Goal: Information Seeking & Learning: Learn about a topic

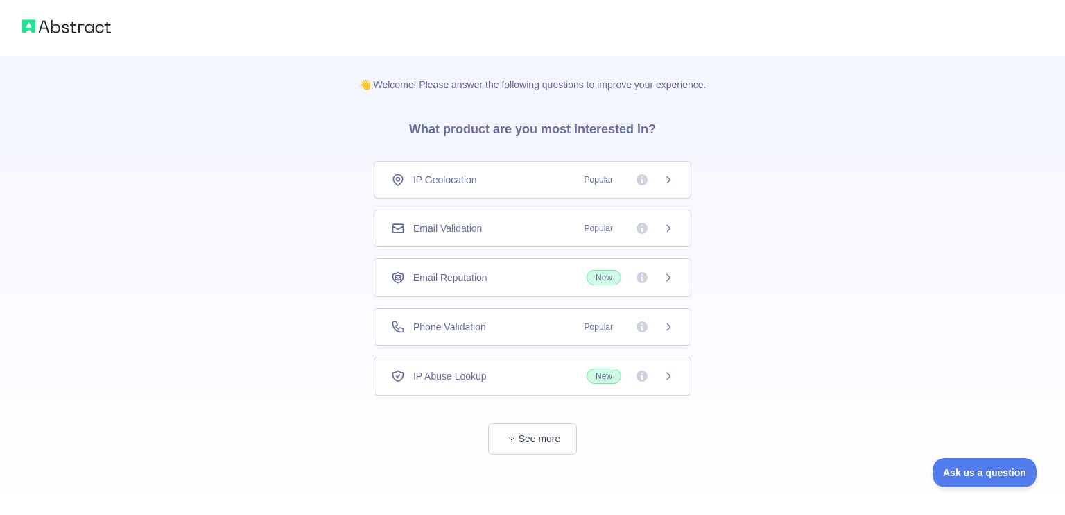
click at [660, 227] on span "Popular" at bounding box center [625, 228] width 98 height 14
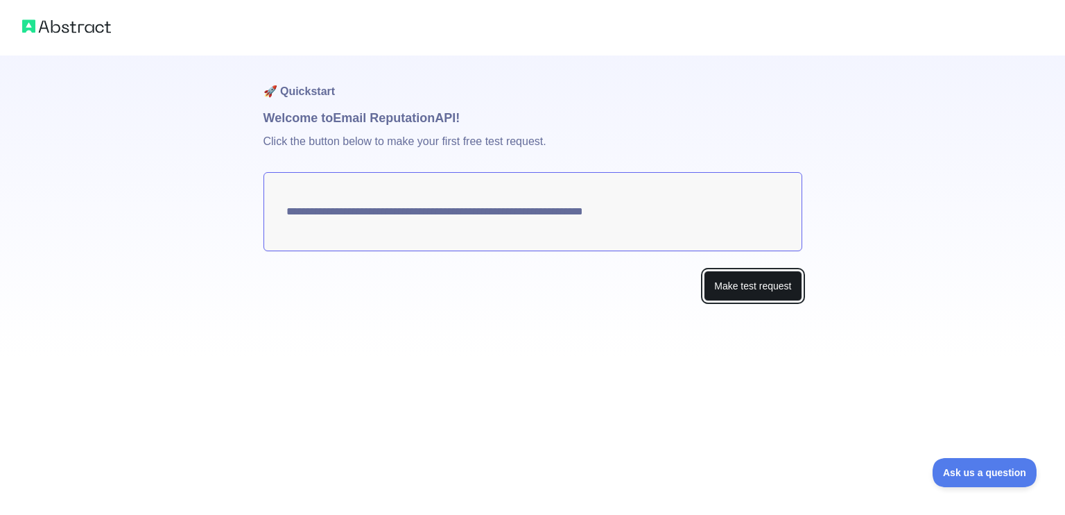
click at [751, 293] on button "Make test request" at bounding box center [753, 285] width 98 height 31
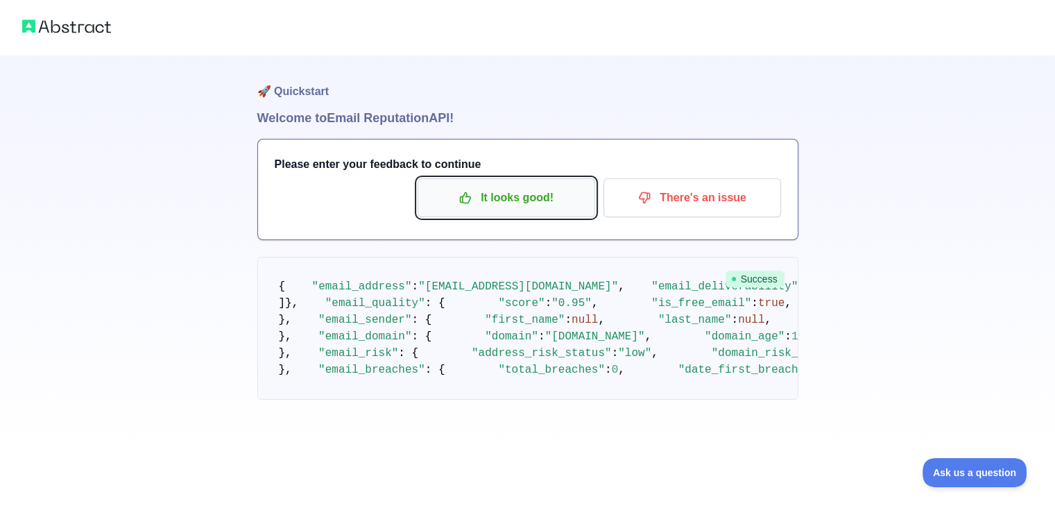
click at [503, 200] on p "It looks good!" at bounding box center [506, 198] width 157 height 24
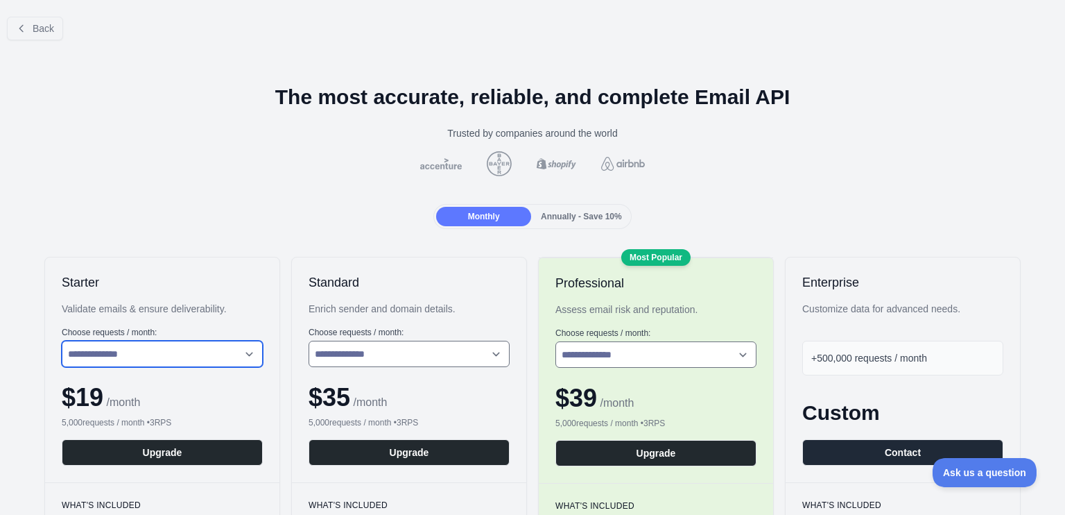
click at [194, 356] on select "**********" at bounding box center [162, 354] width 201 height 26
click at [206, 356] on select "**********" at bounding box center [162, 354] width 201 height 26
click at [35, 25] on span "Back" at bounding box center [43, 28] width 21 height 11
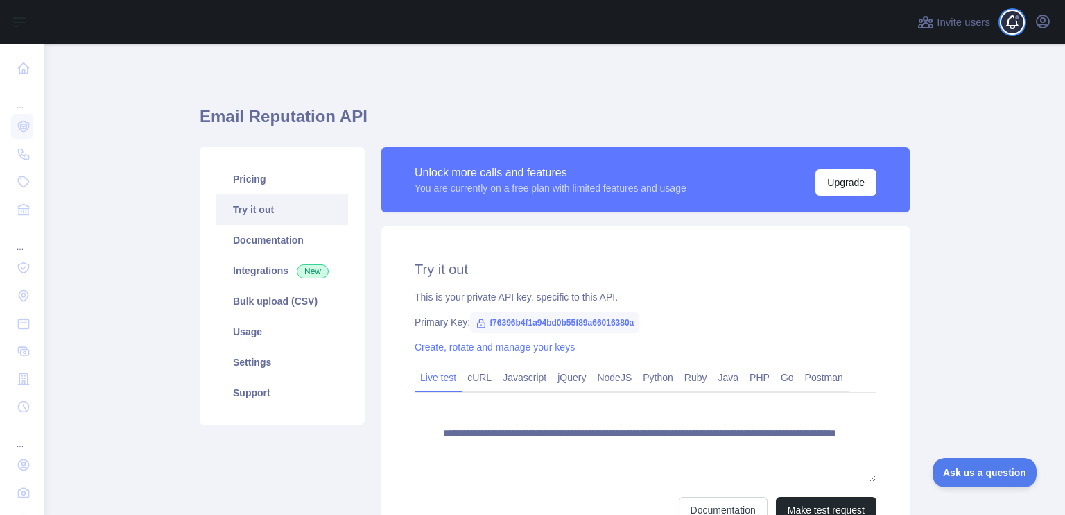
click at [1018, 19] on span at bounding box center [1017, 17] width 7 height 7
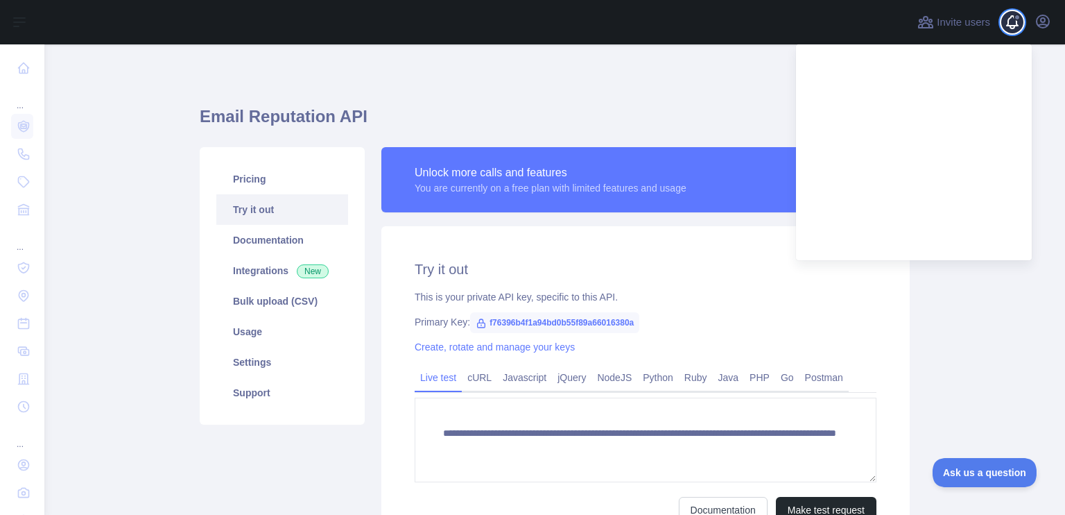
click at [1018, 19] on span at bounding box center [1017, 17] width 7 height 7
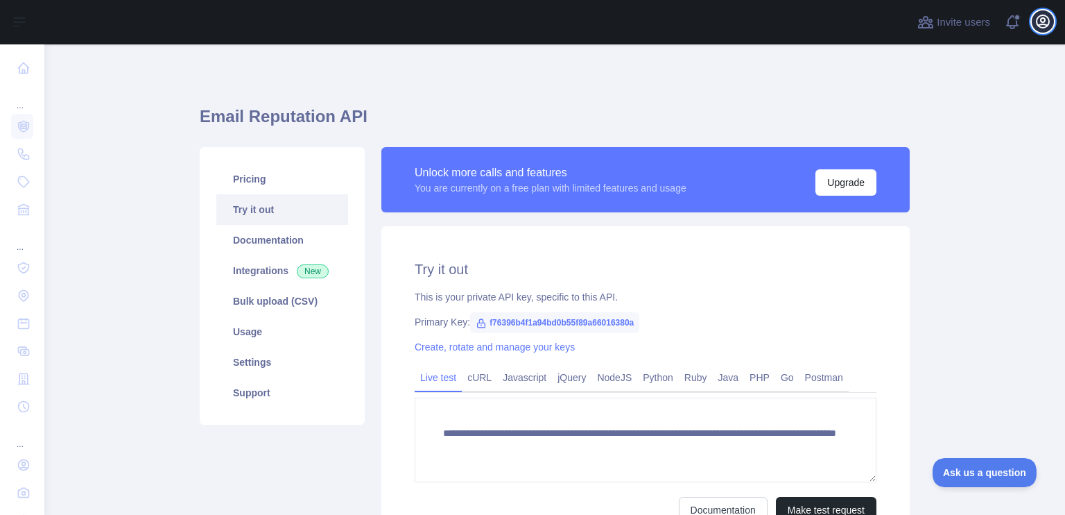
click at [1038, 21] on icon "button" at bounding box center [1043, 21] width 17 height 17
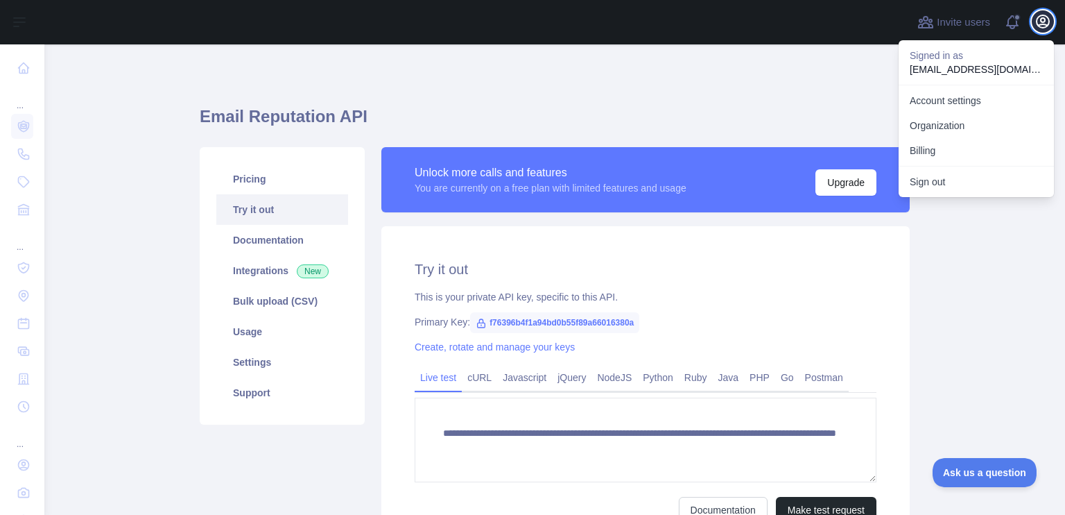
click at [1039, 21] on icon "button" at bounding box center [1043, 21] width 17 height 17
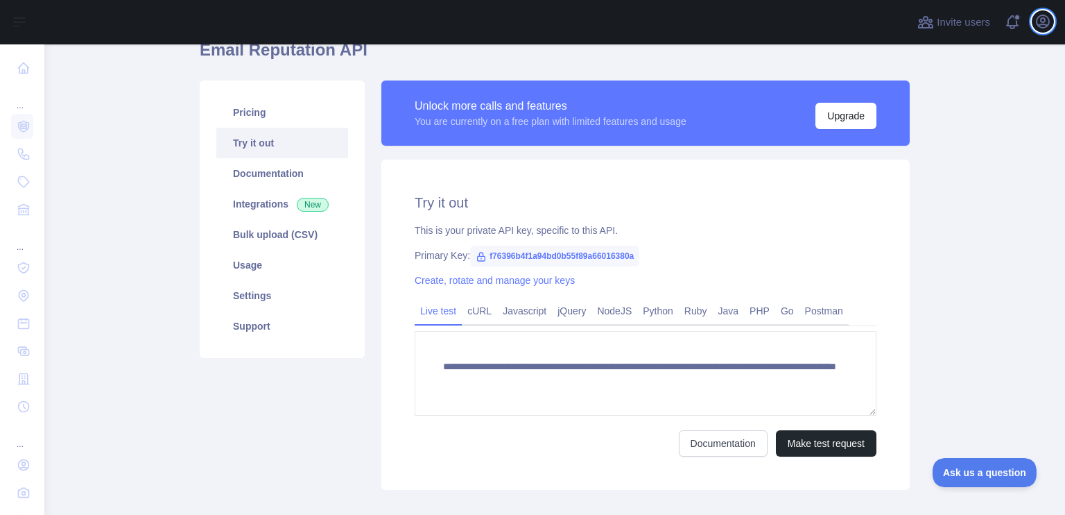
scroll to position [69, 0]
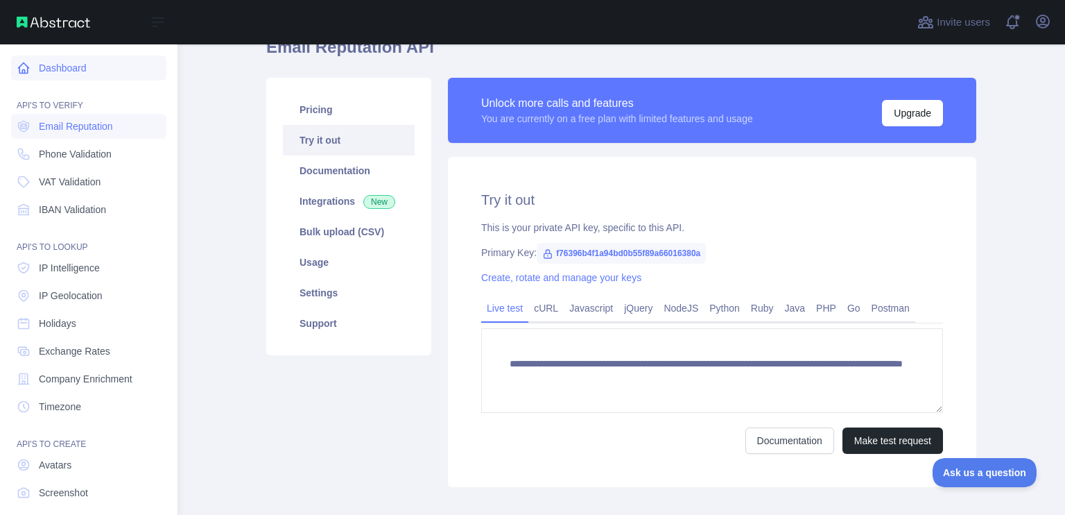
click at [69, 63] on link "Dashboard" at bounding box center [88, 67] width 155 height 25
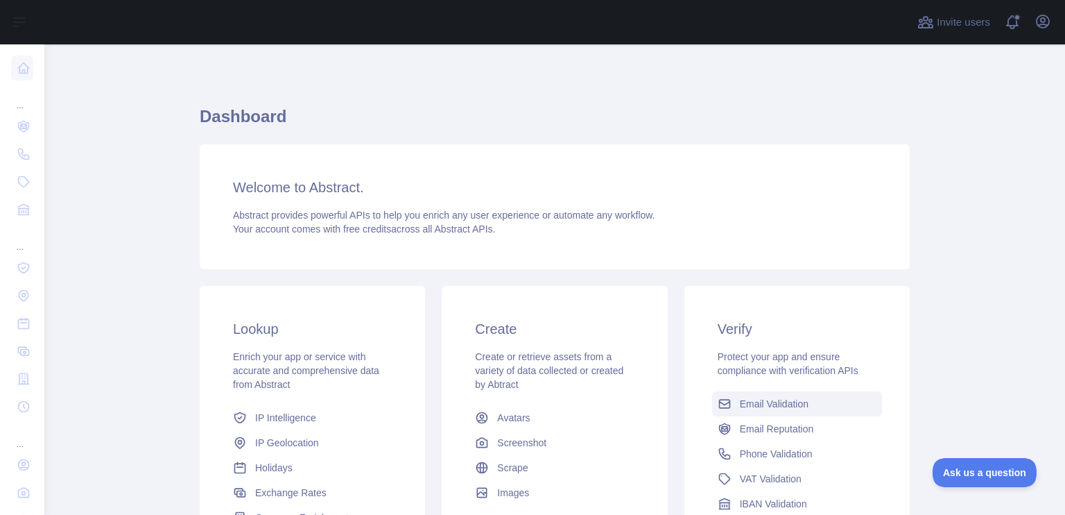
click at [785, 409] on span "Email Validation" at bounding box center [774, 404] width 69 height 14
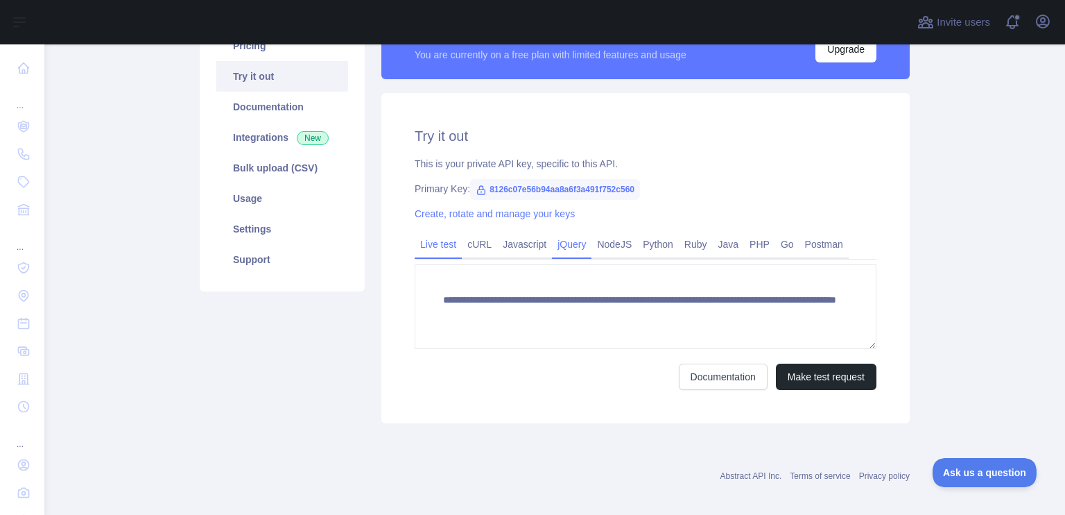
scroll to position [139, 0]
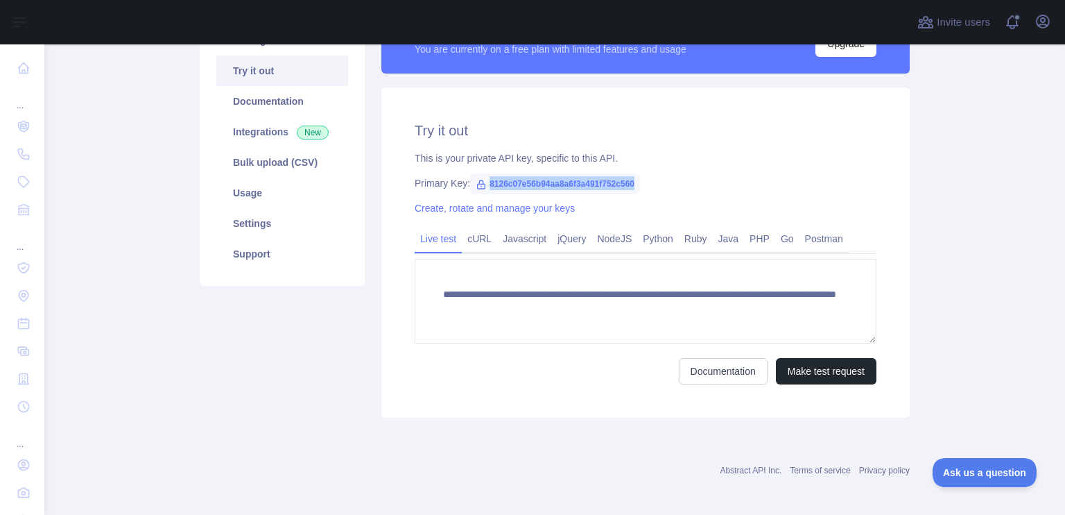
drag, startPoint x: 483, startPoint y: 182, endPoint x: 682, endPoint y: 175, distance: 199.2
click at [682, 176] on div "Primary Key: 8126c07e56b94aa8a6f3a491f752c560" at bounding box center [646, 183] width 462 height 14
copy span "8126c07e56b94aa8a6f3a491f752c560"
click at [681, 170] on div "**********" at bounding box center [645, 252] width 528 height 330
click at [609, 243] on link "NodeJS" at bounding box center [615, 238] width 46 height 22
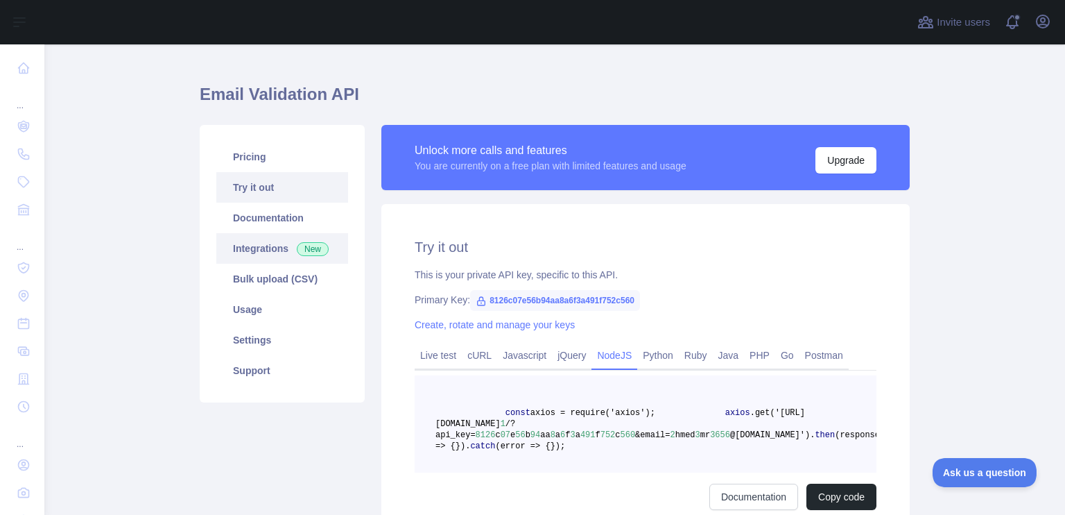
scroll to position [0, 0]
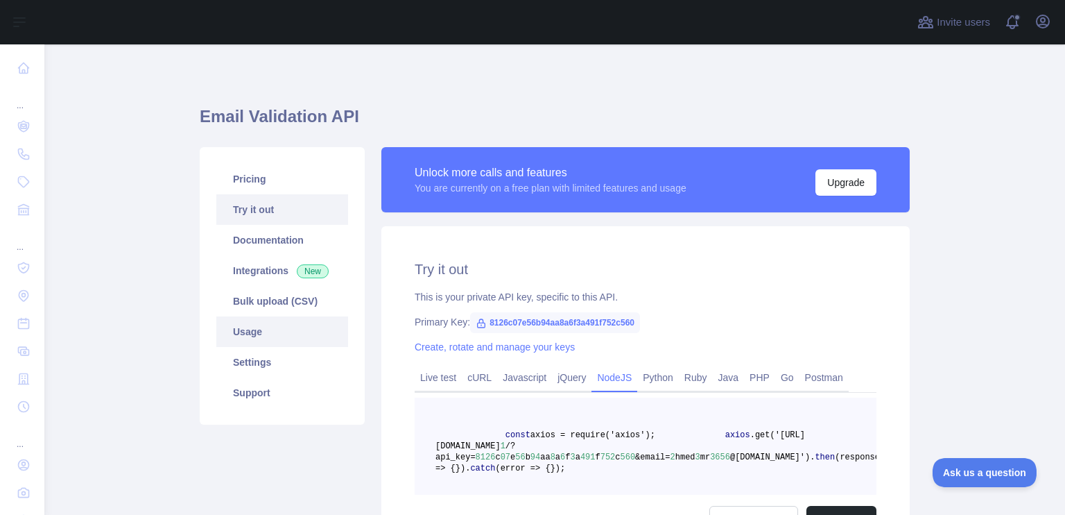
click at [289, 328] on link "Usage" at bounding box center [282, 331] width 132 height 31
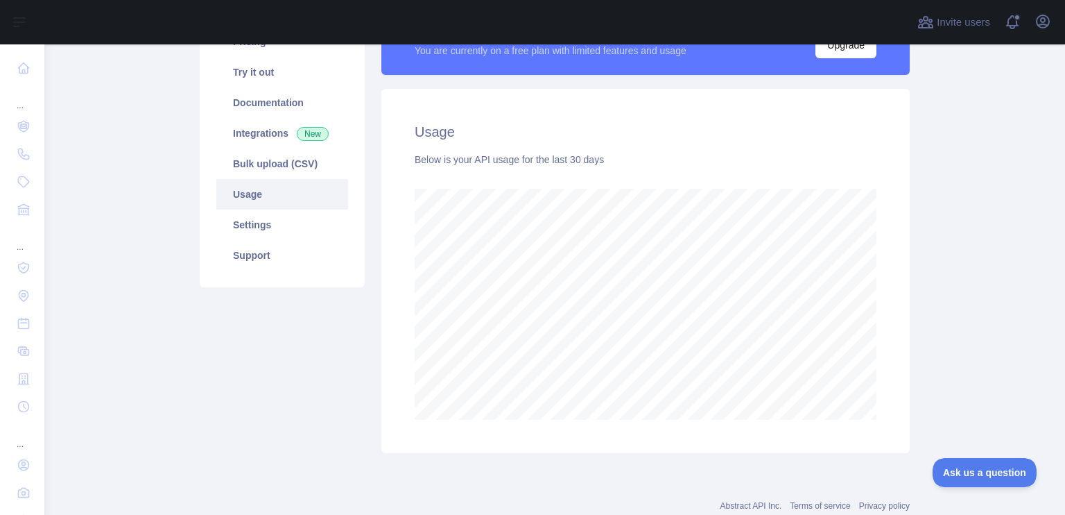
scroll to position [139, 0]
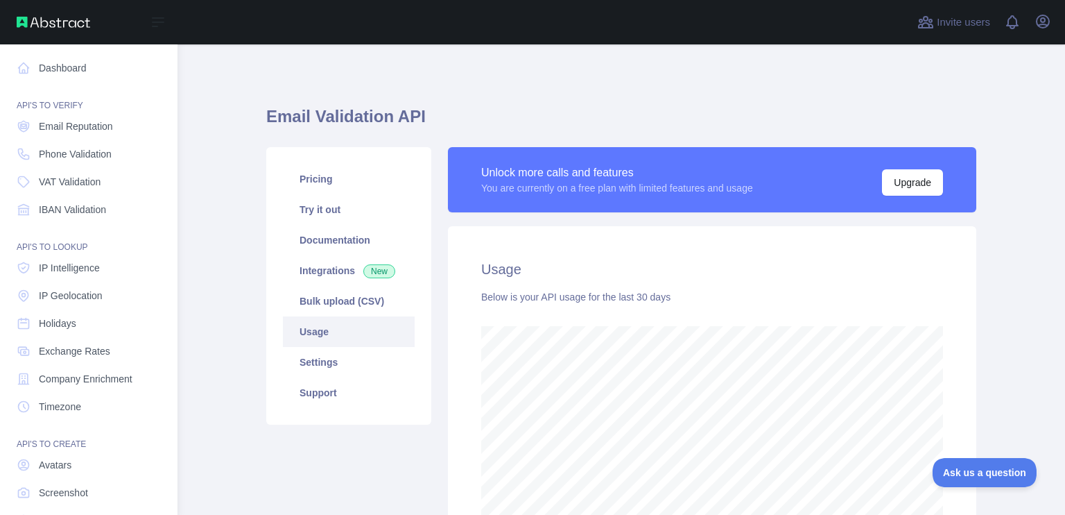
scroll to position [470, 877]
click at [19, 25] on img at bounding box center [54, 22] width 74 height 11
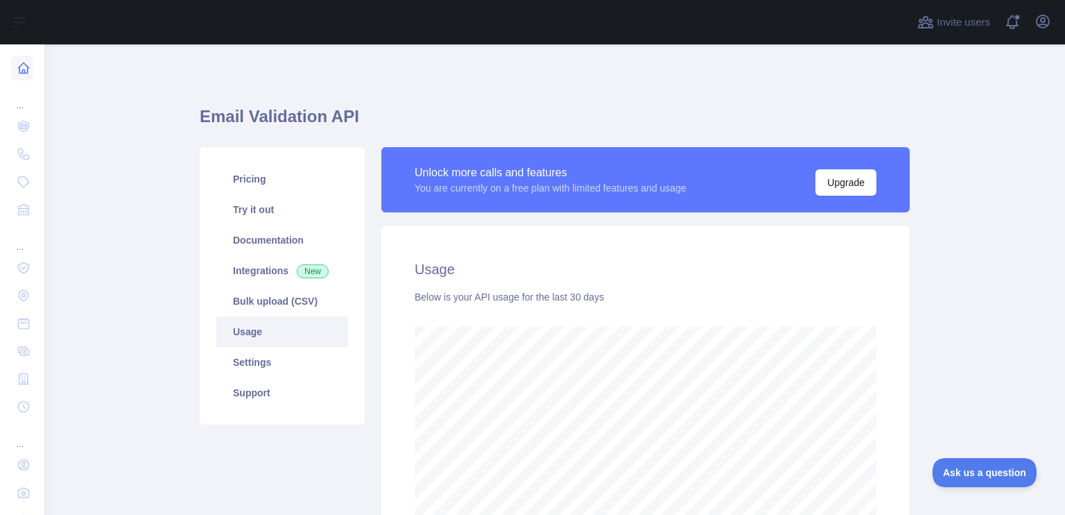
scroll to position [693050, 692643]
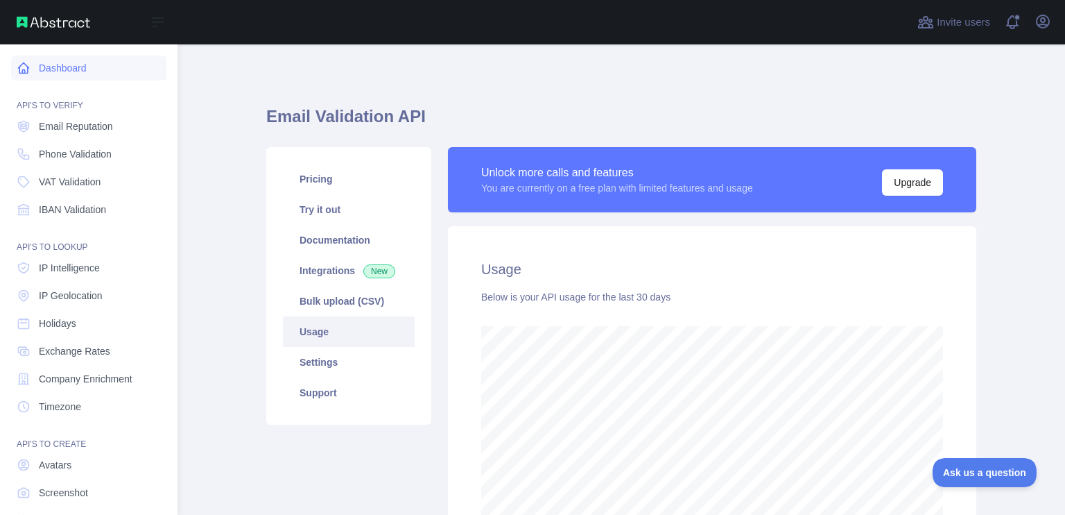
click at [34, 71] on link "Dashboard" at bounding box center [88, 67] width 155 height 25
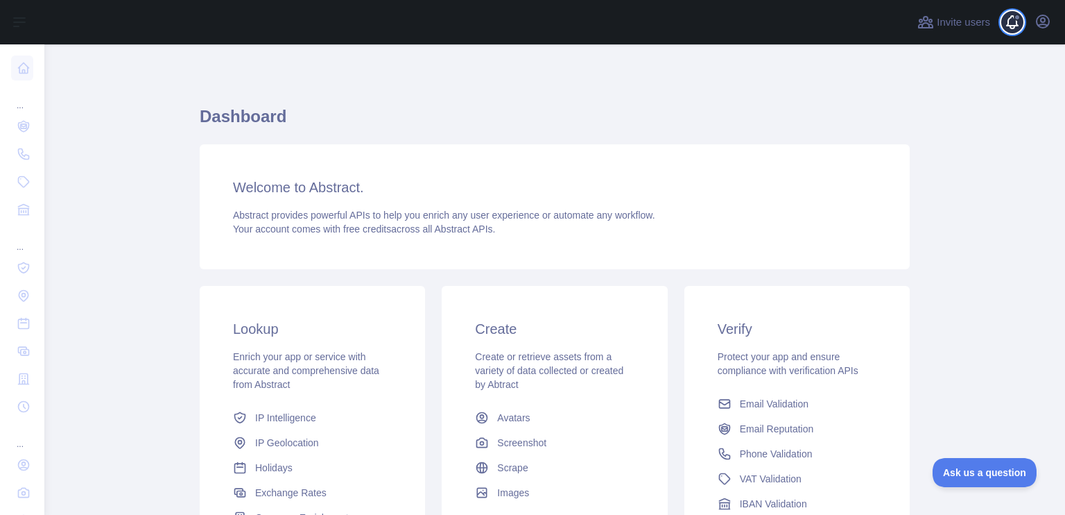
click at [1015, 19] on span at bounding box center [1017, 17] width 7 height 7
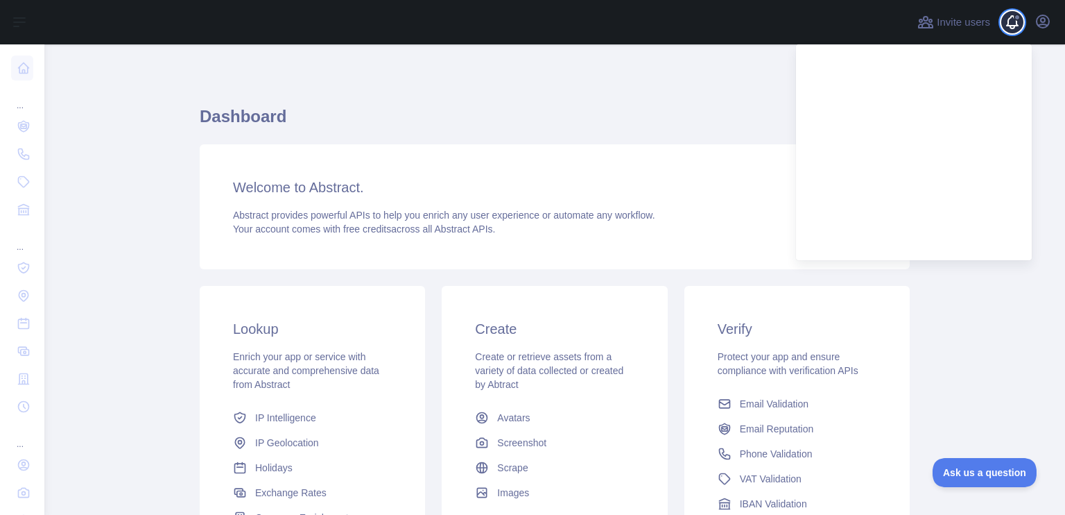
click at [1015, 19] on span at bounding box center [1017, 17] width 7 height 7
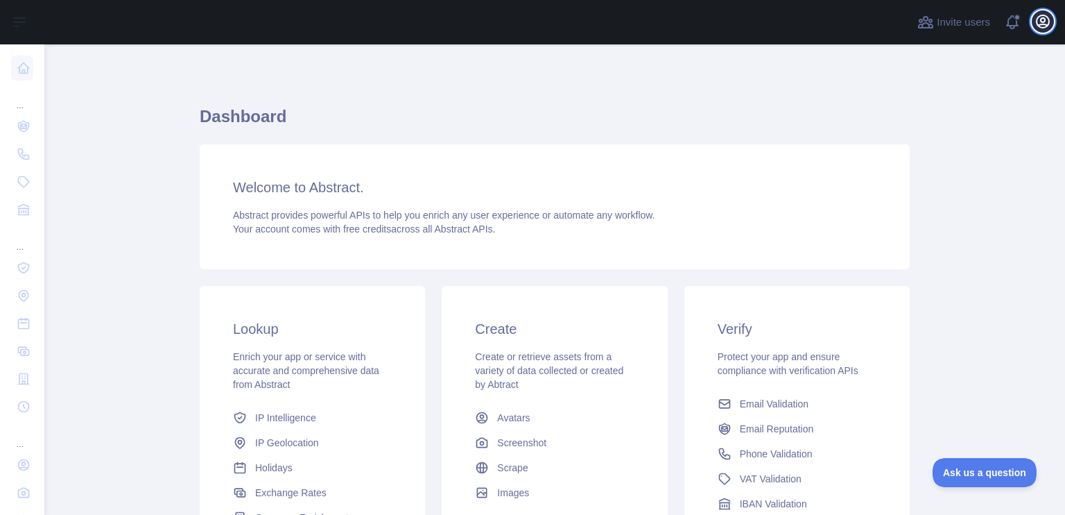
click at [1037, 22] on icon "button" at bounding box center [1043, 21] width 12 height 12
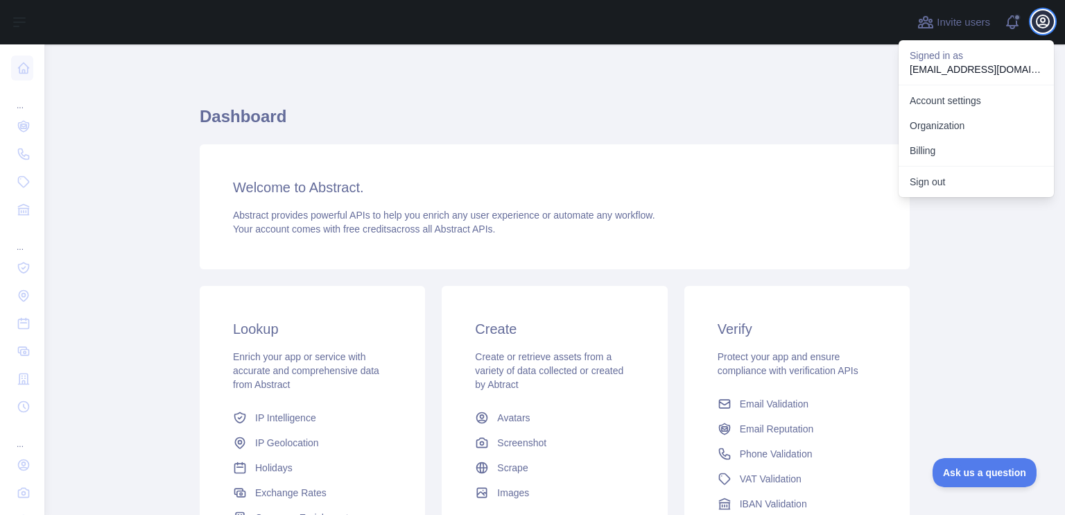
click at [1037, 22] on icon "button" at bounding box center [1043, 21] width 12 height 12
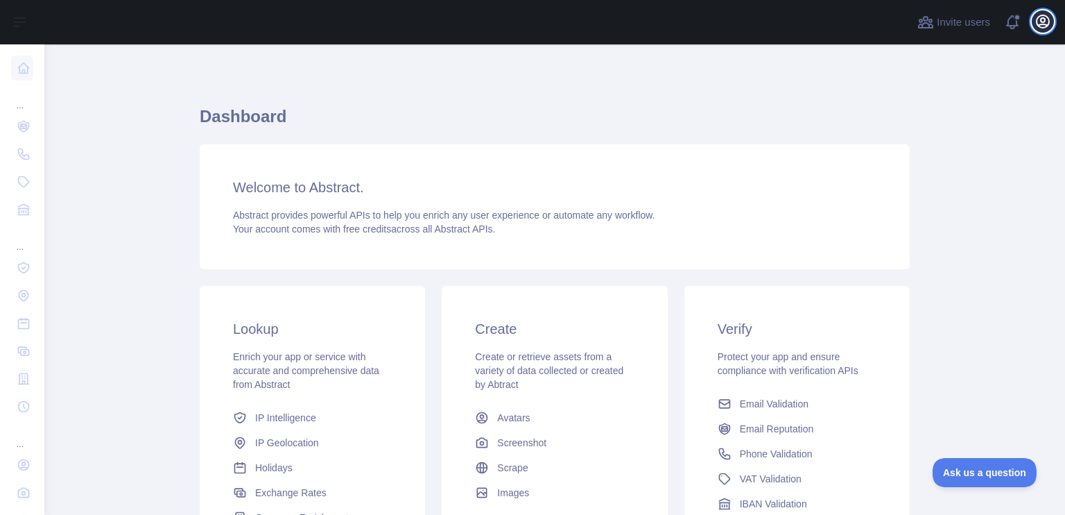
click at [1037, 22] on icon "button" at bounding box center [1043, 21] width 12 height 12
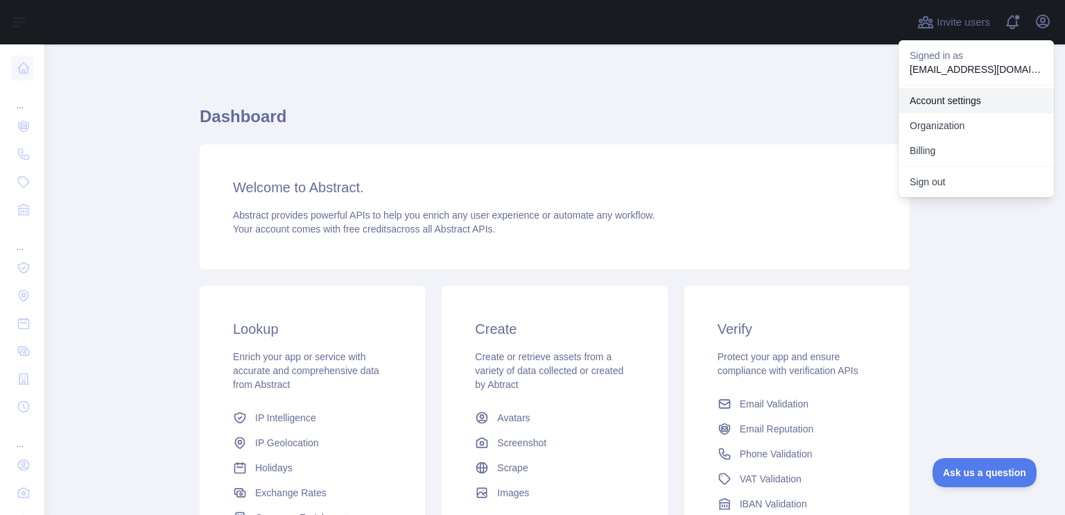
click at [993, 96] on link "Account settings" at bounding box center [976, 100] width 155 height 25
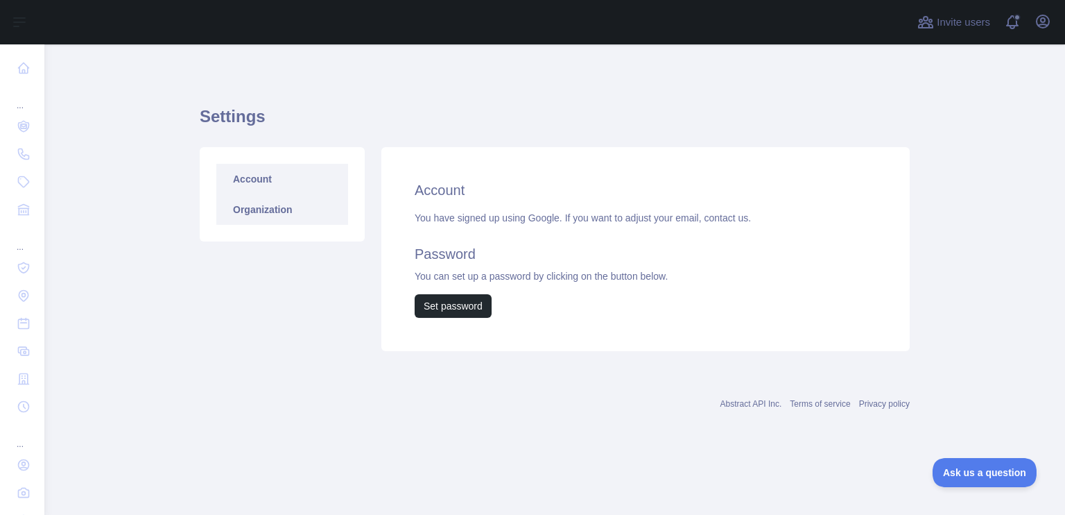
click at [298, 208] on link "Organization" at bounding box center [282, 209] width 132 height 31
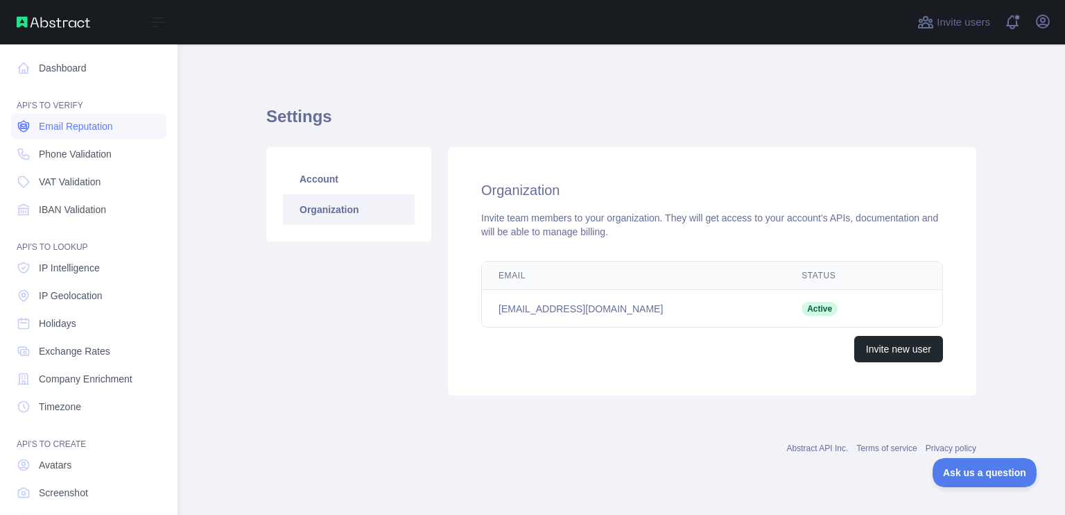
click at [104, 128] on span "Email Reputation" at bounding box center [76, 126] width 74 height 14
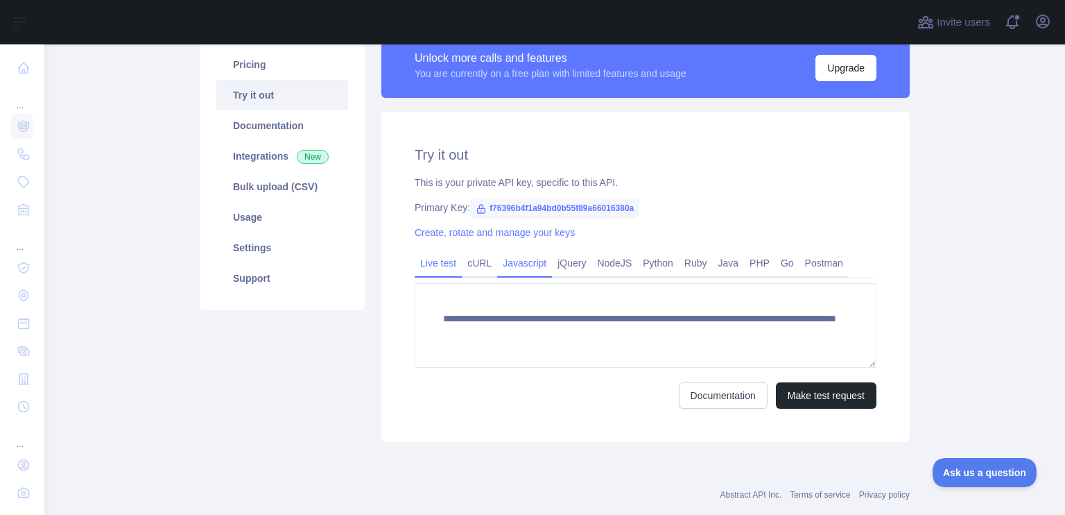
scroll to position [143, 0]
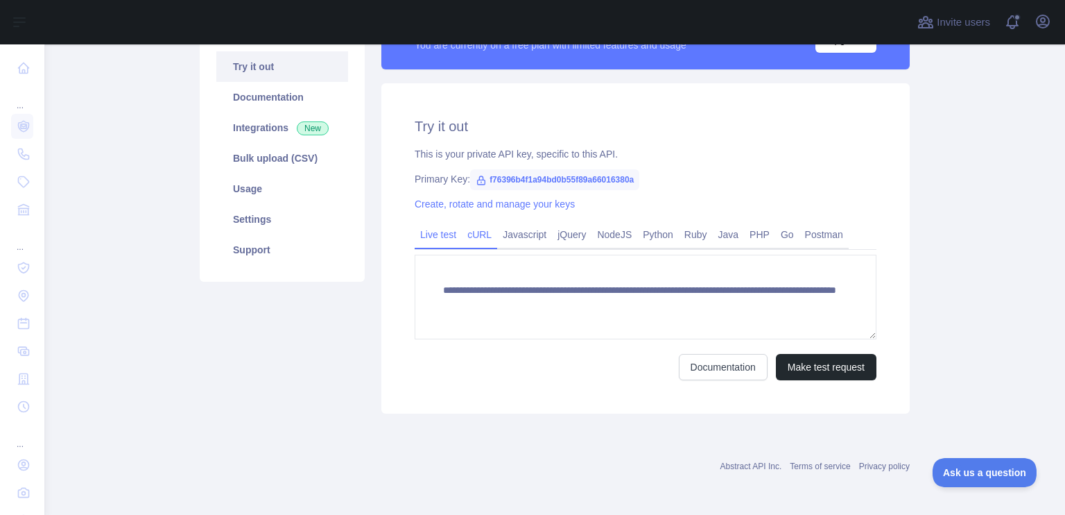
click at [472, 233] on link "cURL" at bounding box center [479, 234] width 35 height 22
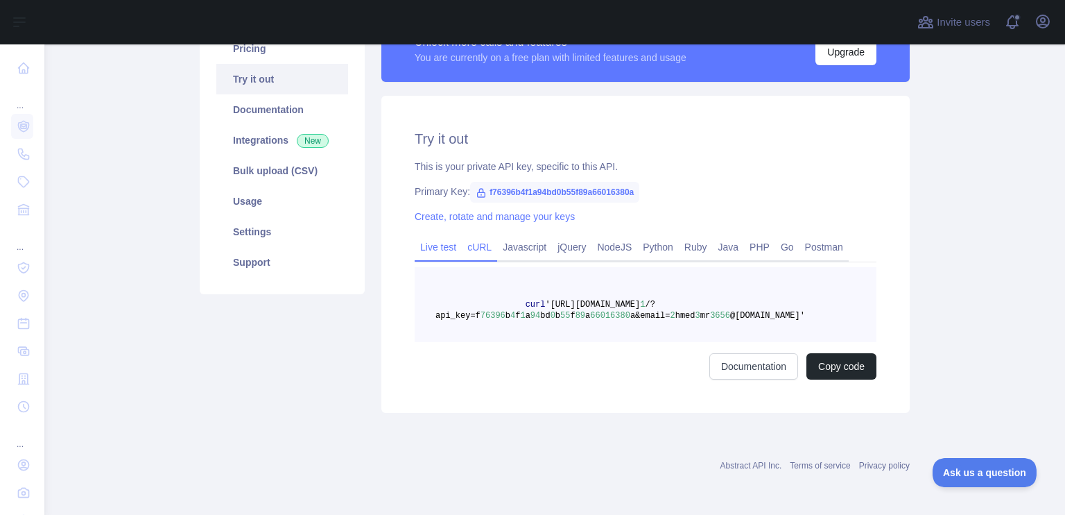
click at [436, 247] on link "Live test" at bounding box center [438, 247] width 47 height 22
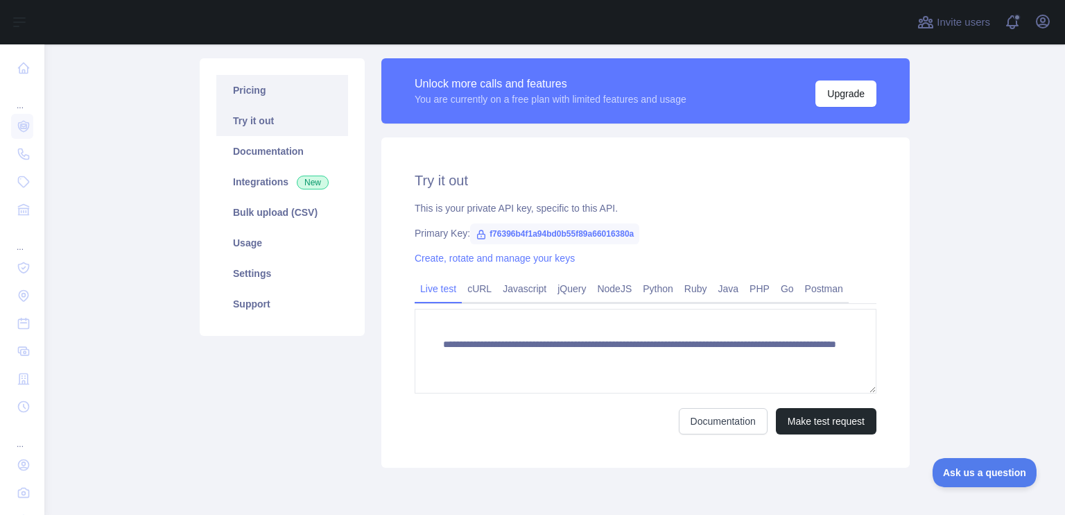
scroll to position [0, 0]
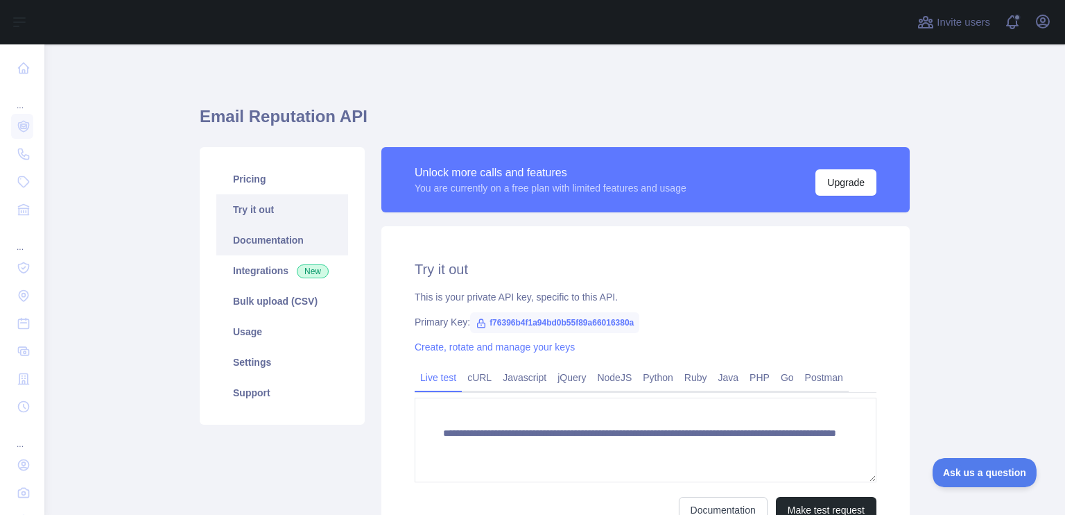
click at [266, 247] on link "Documentation" at bounding box center [282, 240] width 132 height 31
click at [248, 281] on link "Integrations New" at bounding box center [282, 270] width 132 height 31
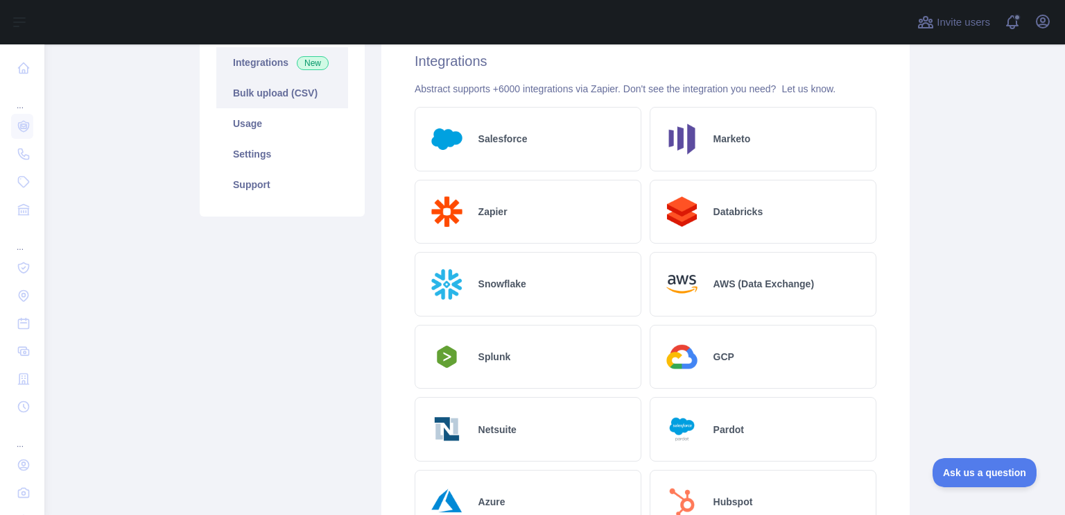
click at [286, 87] on link "Bulk upload (CSV)" at bounding box center [282, 93] width 132 height 31
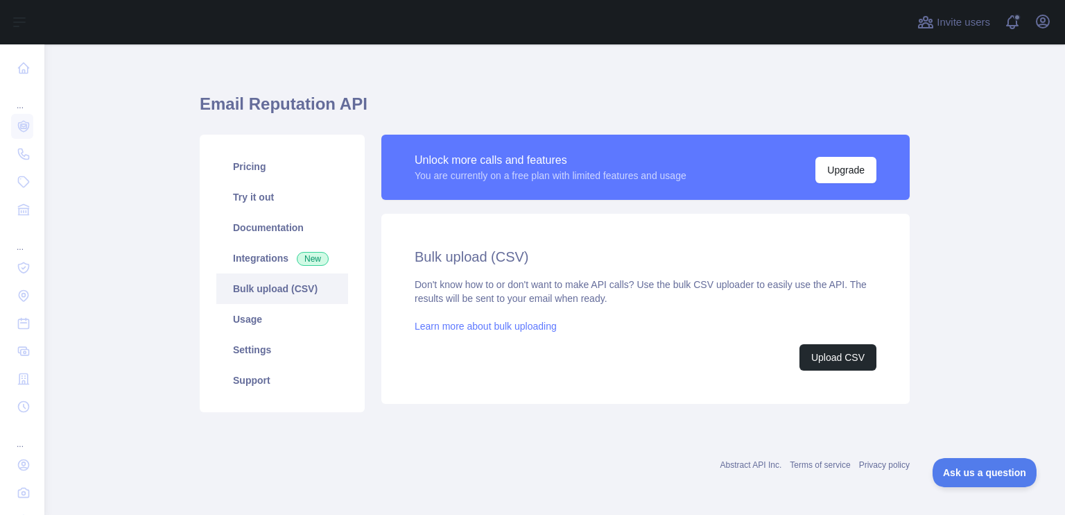
scroll to position [12, 0]
click at [256, 313] on link "Usage" at bounding box center [282, 319] width 132 height 31
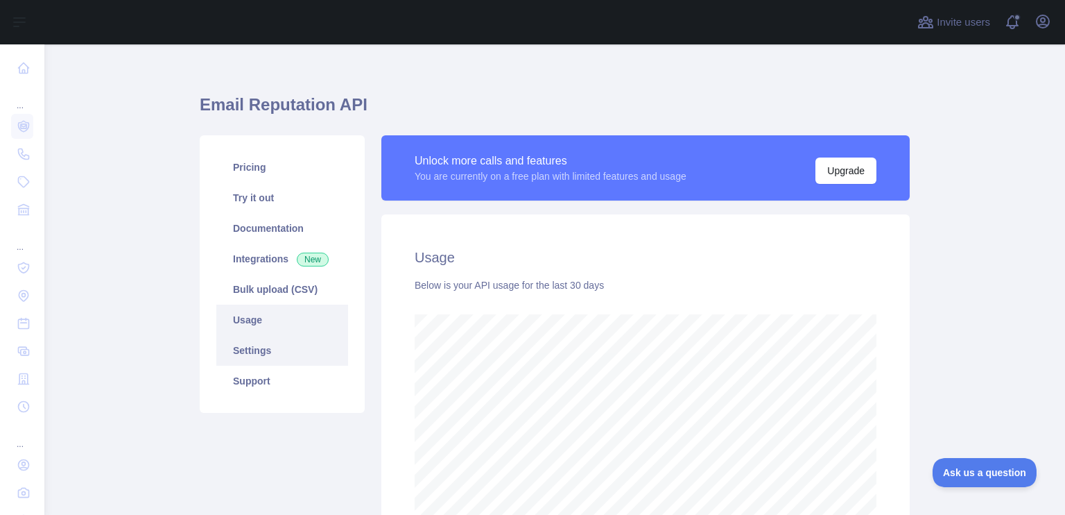
scroll to position [470, 1010]
click at [268, 347] on link "Settings" at bounding box center [282, 350] width 132 height 31
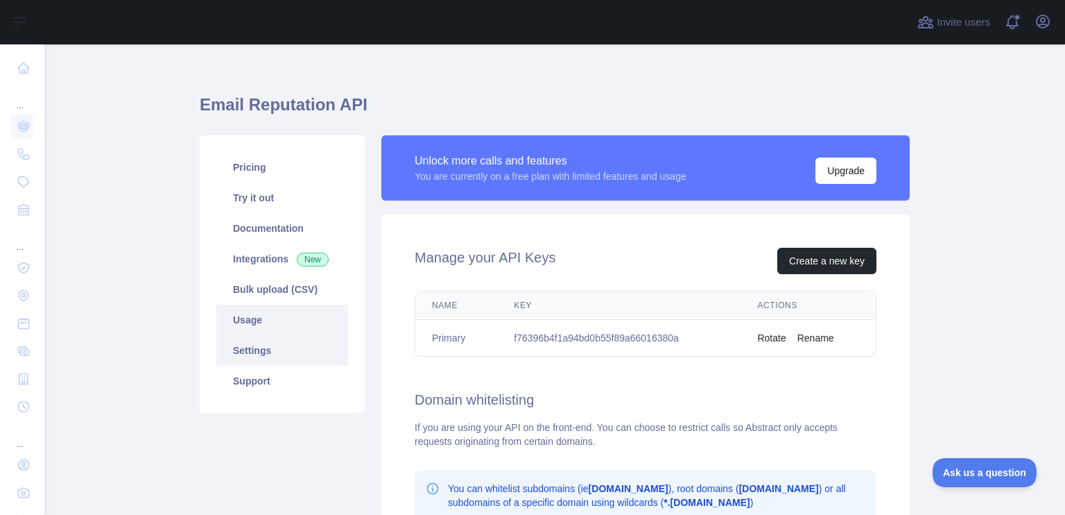
click at [279, 322] on link "Usage" at bounding box center [282, 319] width 132 height 31
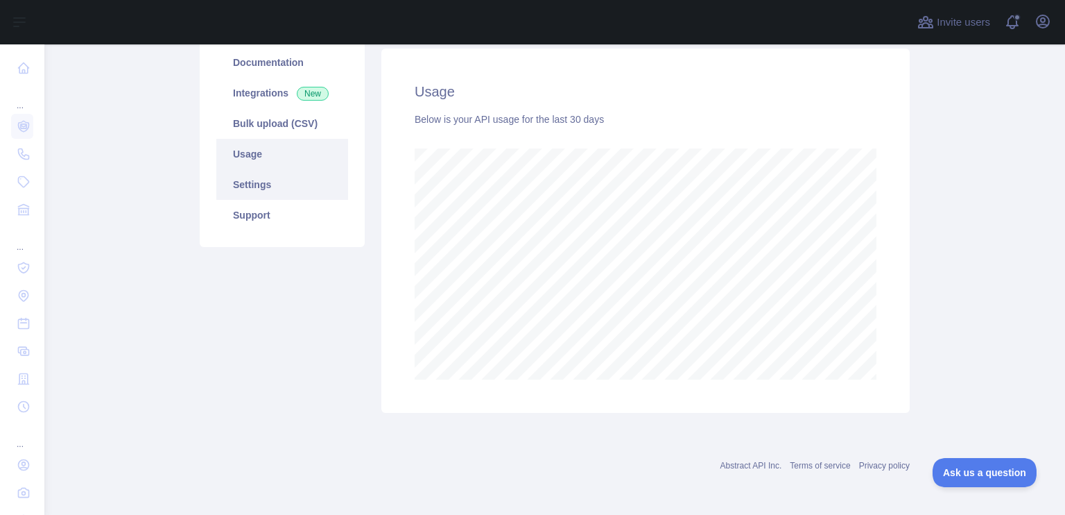
click at [291, 189] on link "Settings" at bounding box center [282, 184] width 132 height 31
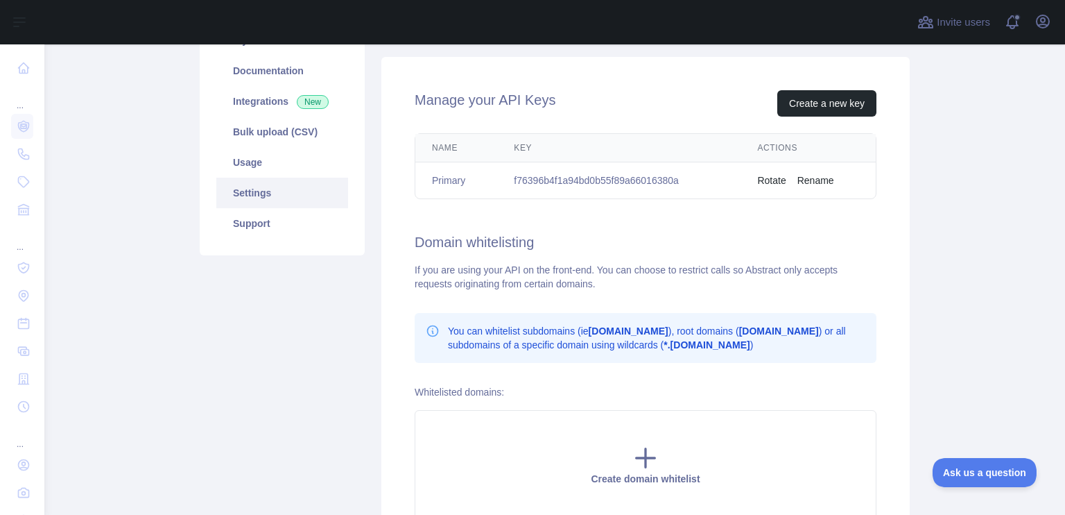
click at [258, 242] on div "Pricing Try it out Documentation Integrations New Bulk upload (CSV) Usage Setti…" at bounding box center [282, 116] width 165 height 277
click at [265, 226] on link "Support" at bounding box center [282, 223] width 132 height 31
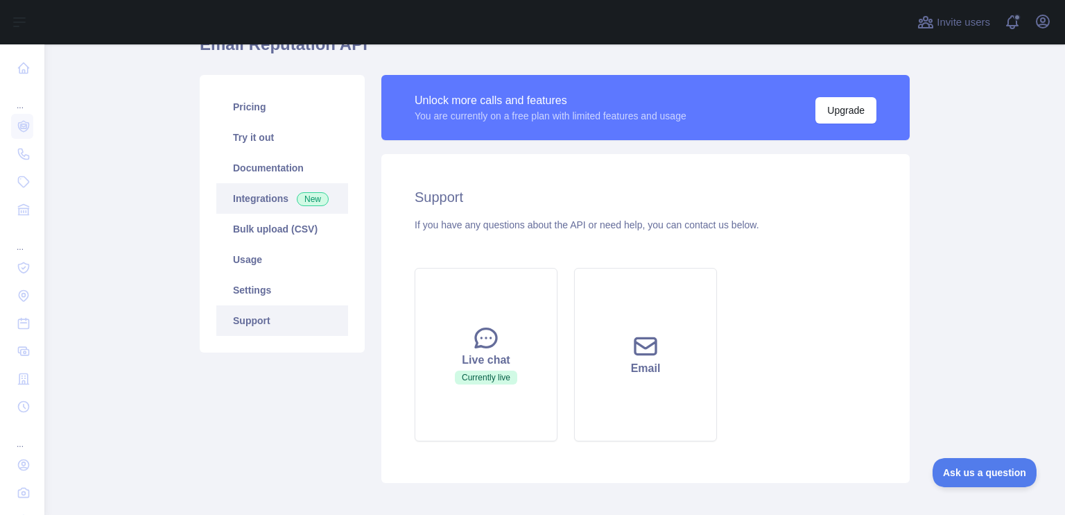
click at [261, 199] on link "Integrations New" at bounding box center [282, 198] width 132 height 31
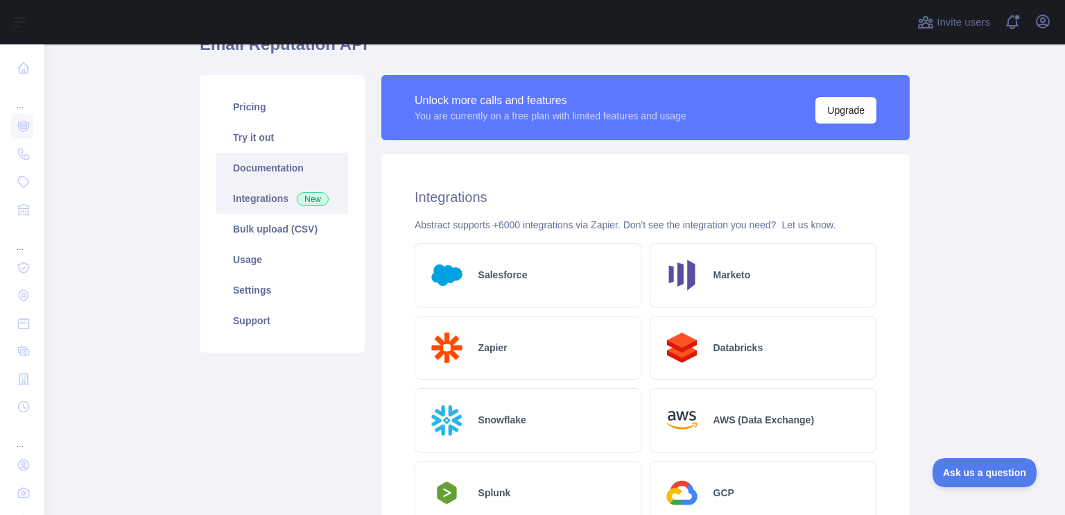
click at [255, 160] on link "Documentation" at bounding box center [282, 168] width 132 height 31
